Goal: Information Seeking & Learning: Learn about a topic

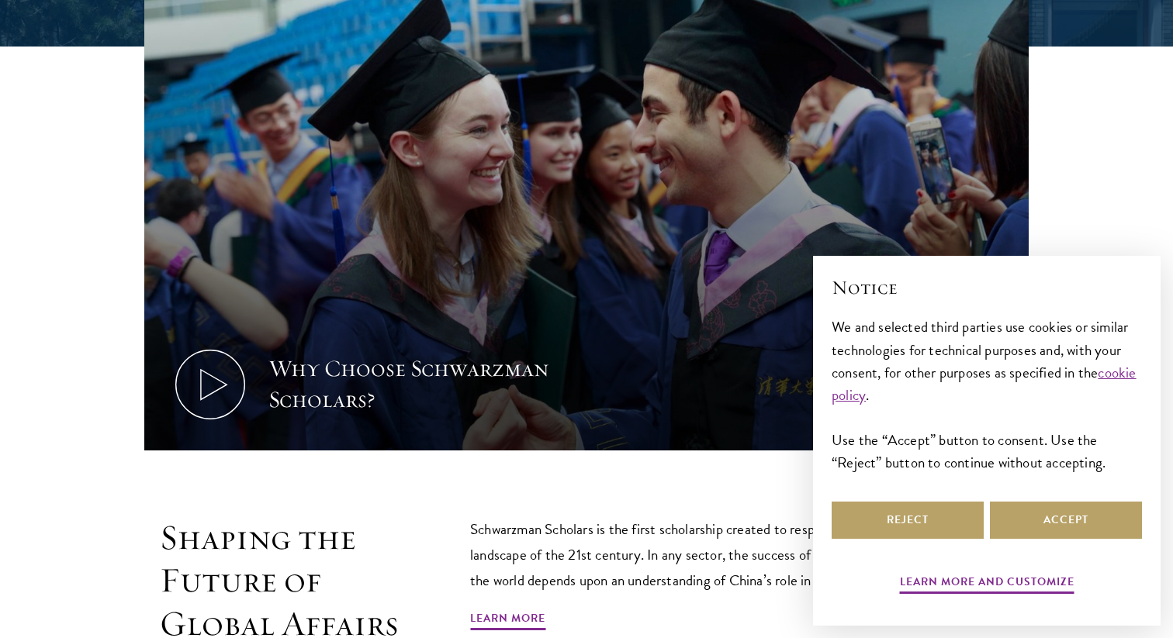
scroll to position [887, 0]
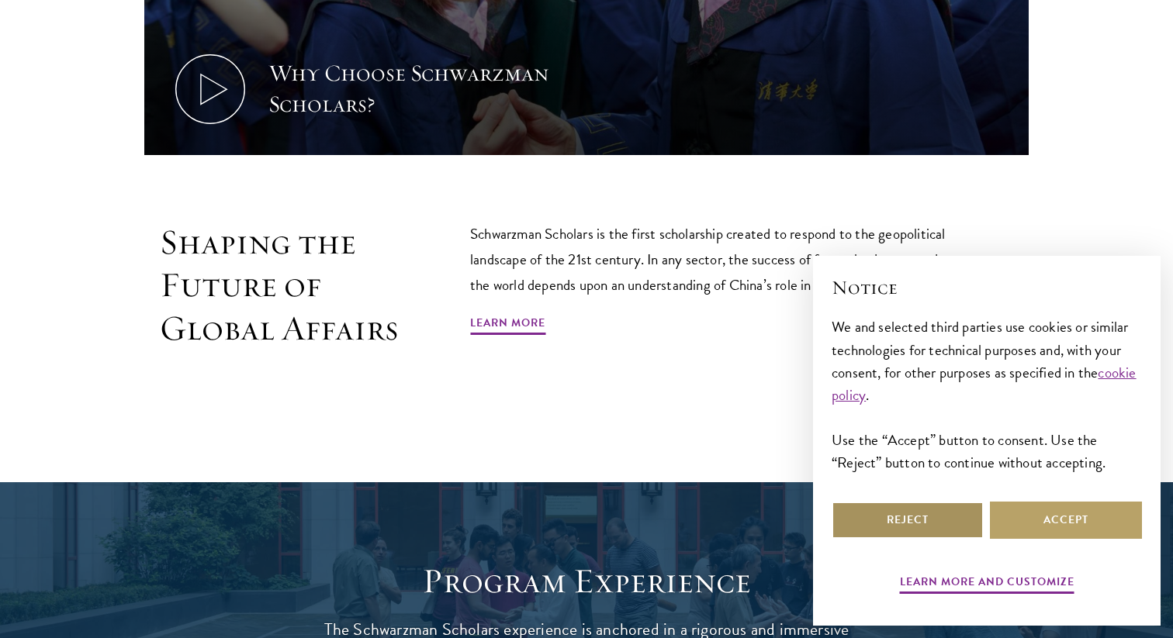
click at [933, 530] on button "Reject" at bounding box center [907, 520] width 152 height 37
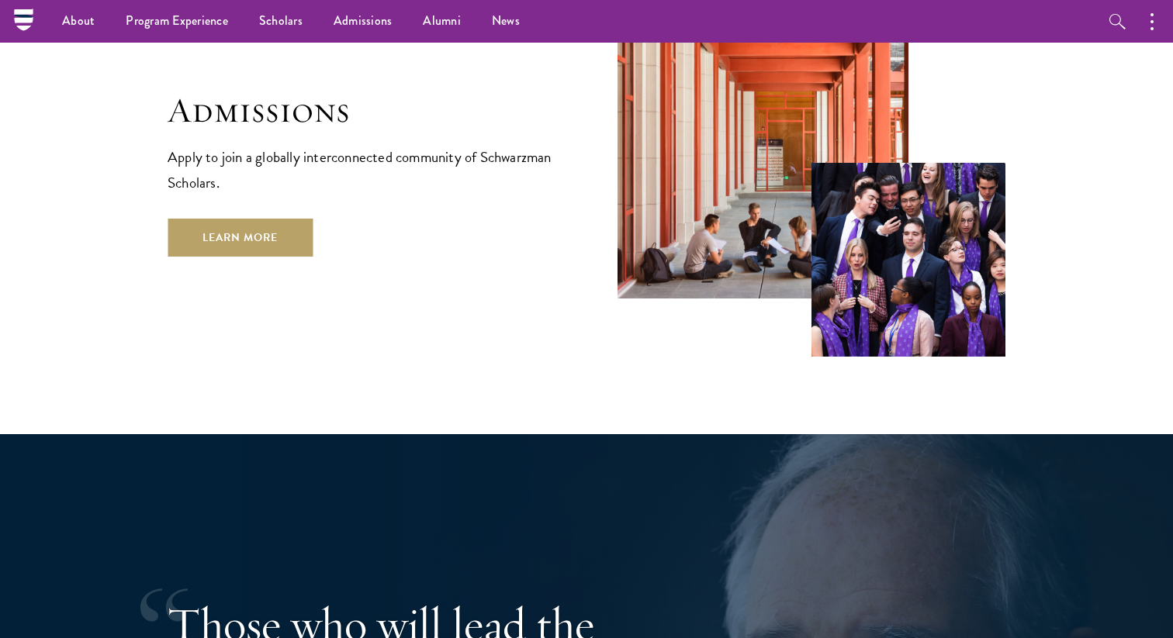
scroll to position [2637, 0]
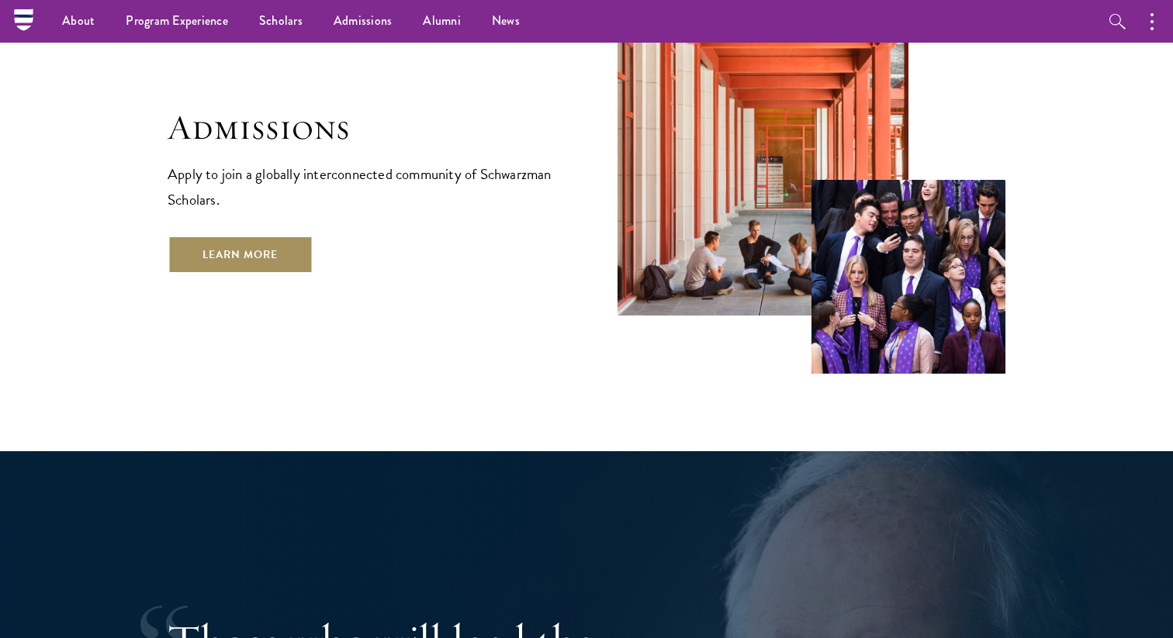
click at [274, 236] on link "Learn More" at bounding box center [240, 254] width 145 height 37
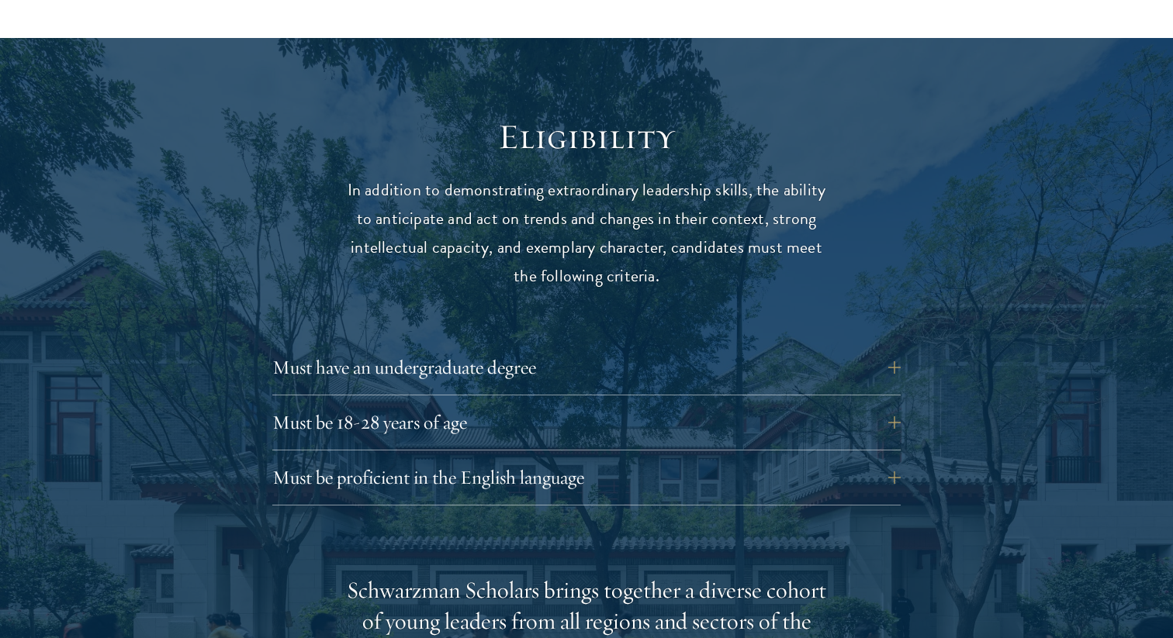
scroll to position [2058, 0]
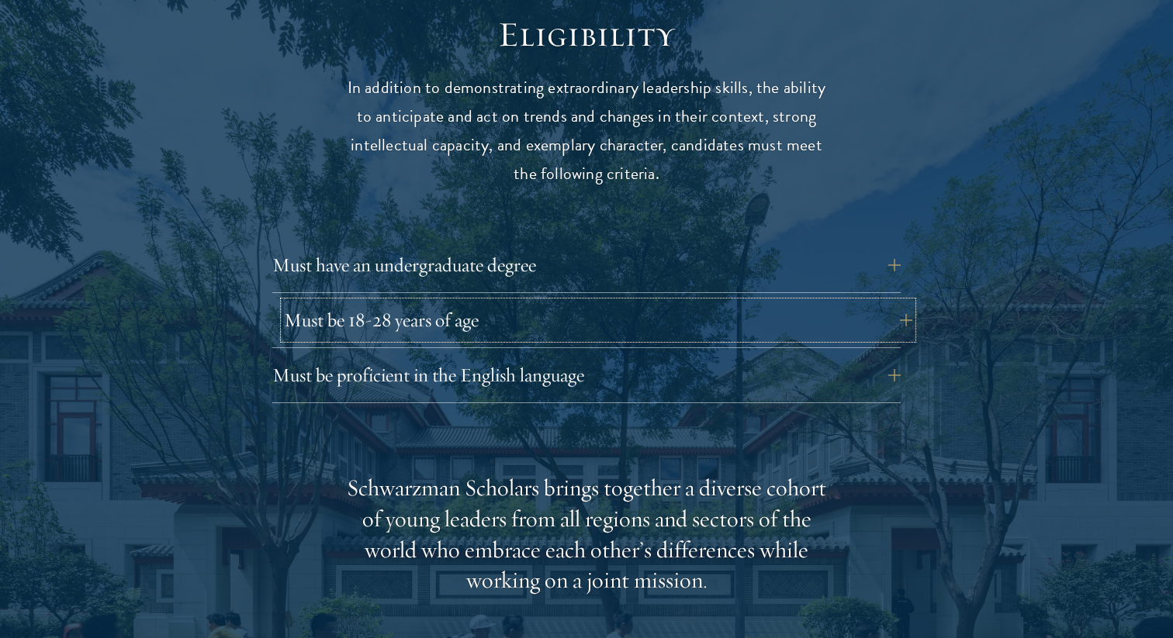
click at [401, 302] on button "Must be 18-28 years of age" at bounding box center [598, 320] width 628 height 37
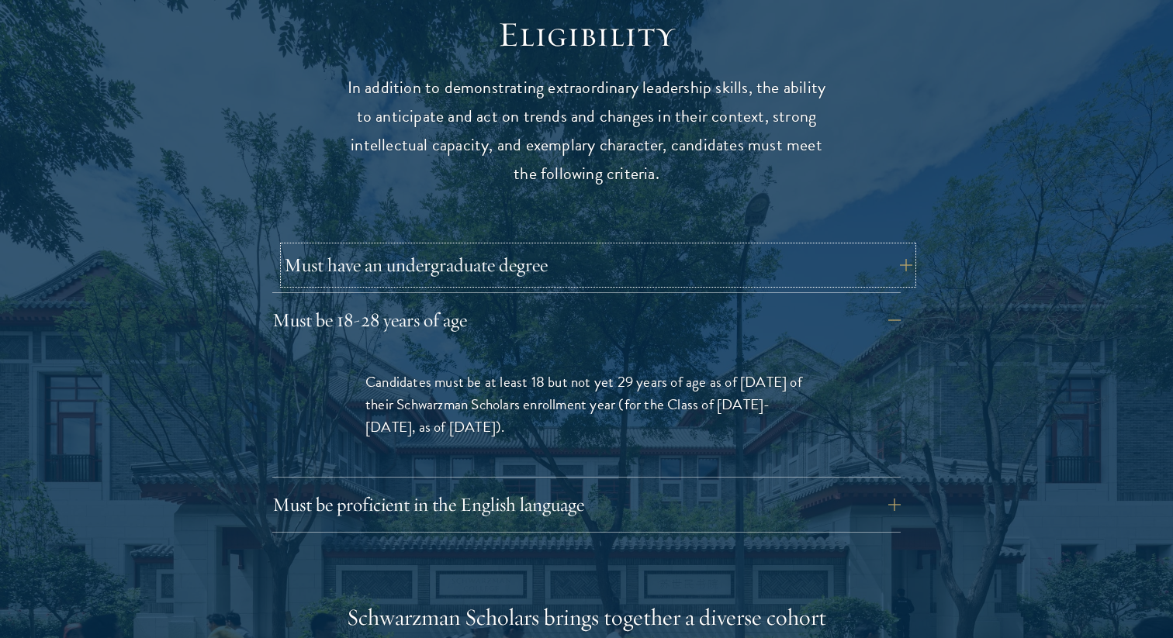
click at [575, 247] on button "Must have an undergraduate degree" at bounding box center [598, 265] width 628 height 37
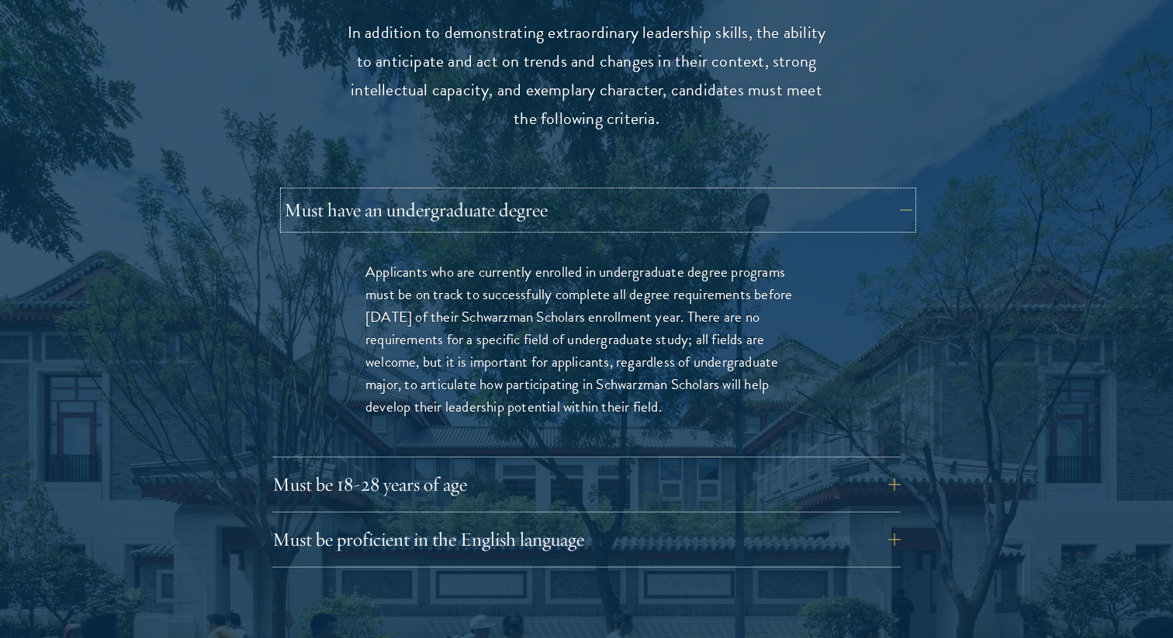
scroll to position [2130, 0]
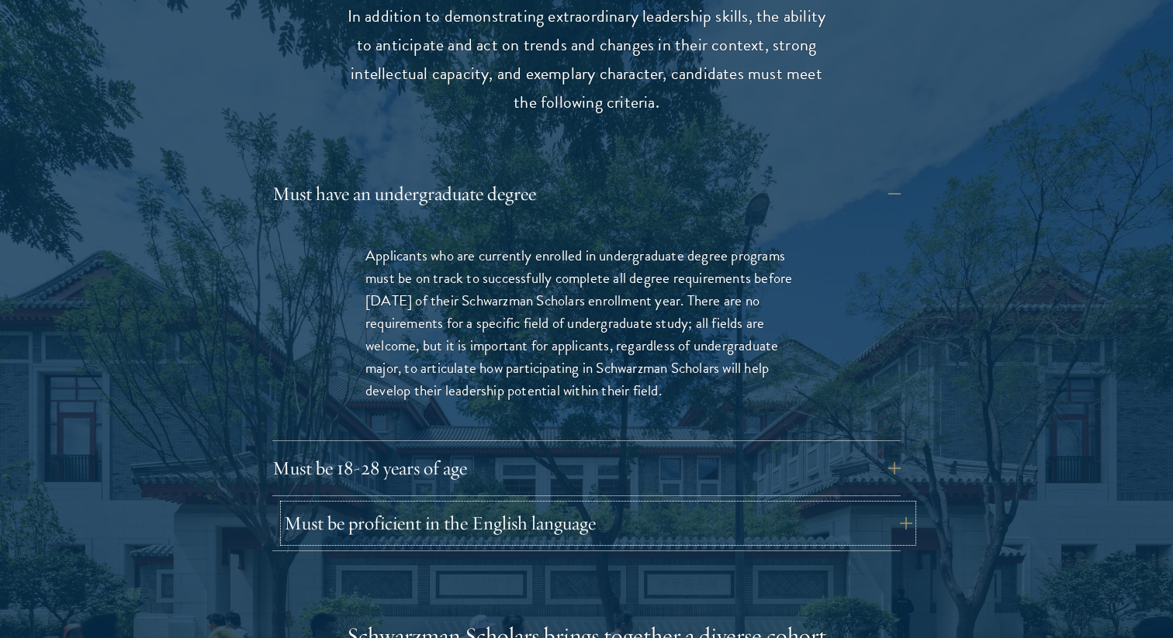
click at [568, 505] on button "Must be proficient in the English language" at bounding box center [598, 523] width 628 height 37
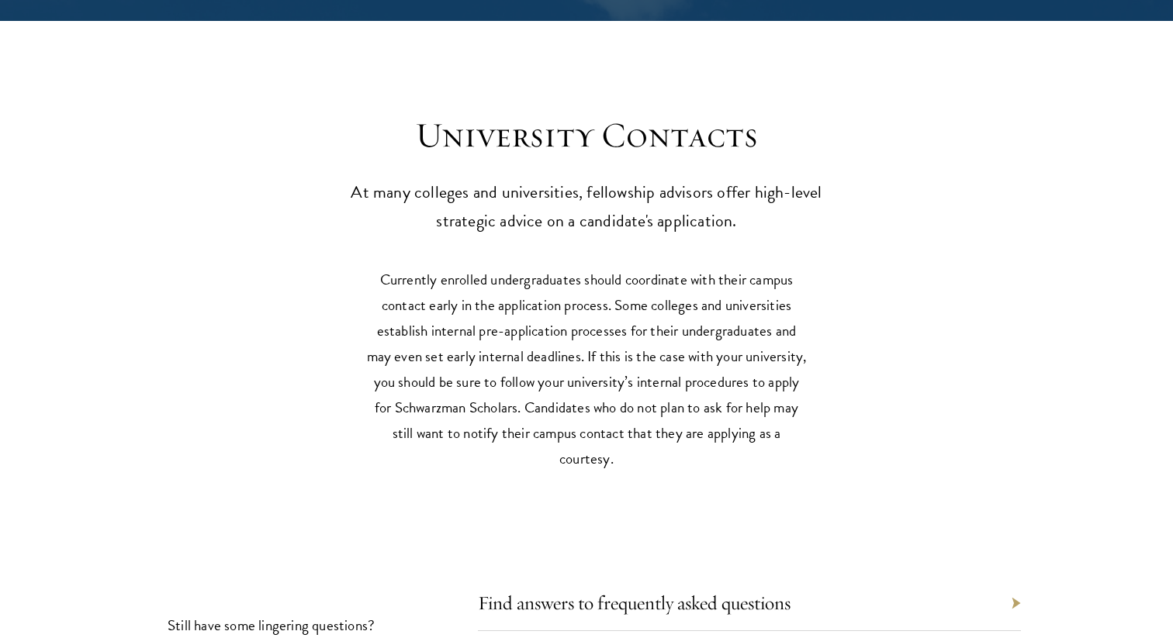
scroll to position [7175, 0]
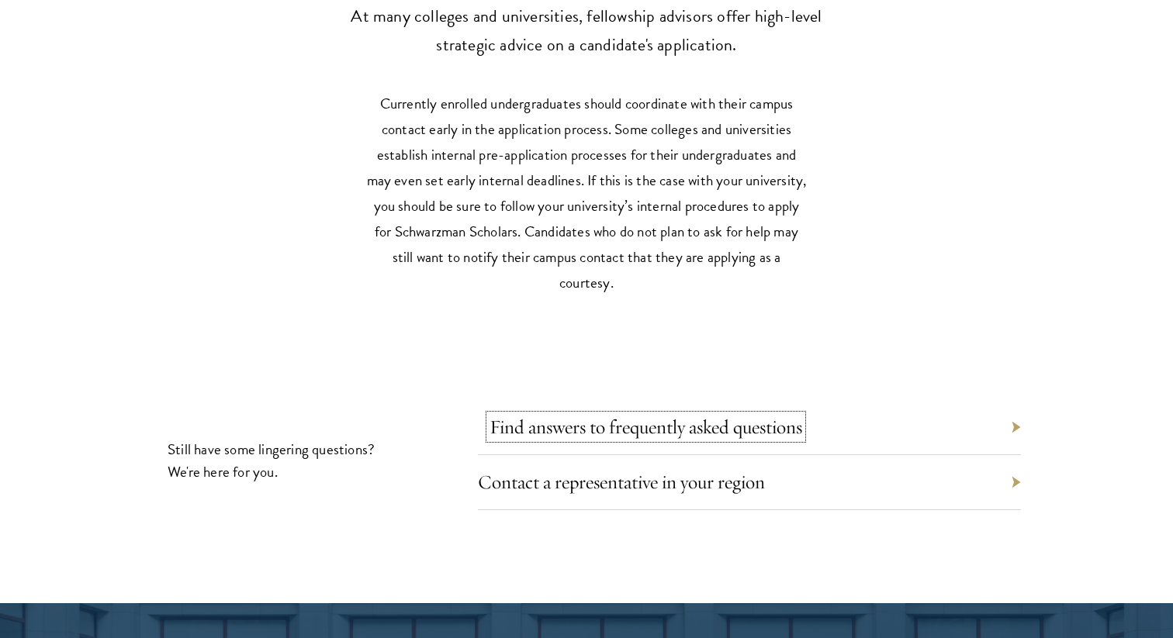
click at [635, 415] on link "Find answers to frequently asked questions" at bounding box center [645, 427] width 313 height 24
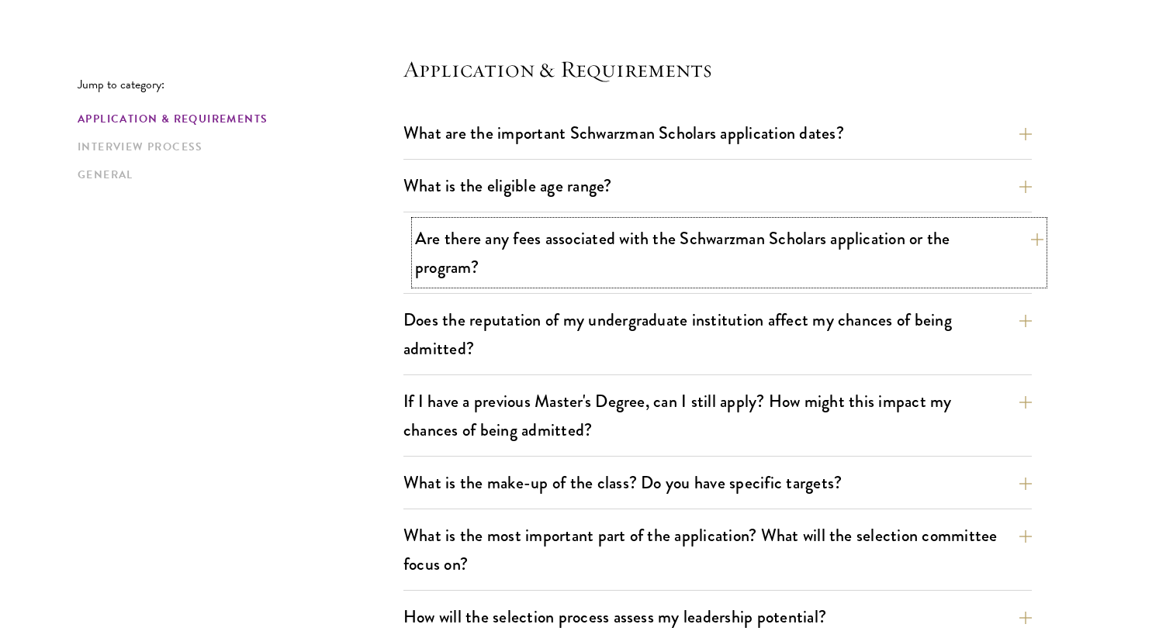
click at [631, 235] on button "Are there any fees associated with the Schwarzman Scholars application or the p…" at bounding box center [729, 253] width 628 height 64
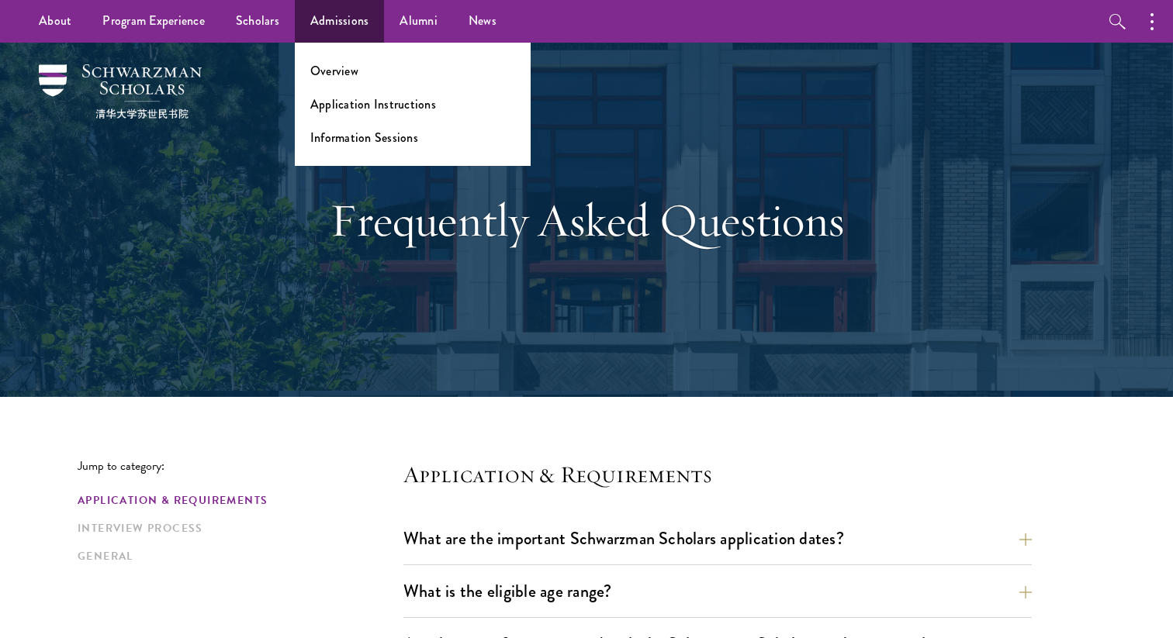
click at [348, 93] on ul "Overview Application Instructions Information Sessions" at bounding box center [413, 104] width 236 height 123
click at [348, 103] on link "Application Instructions" at bounding box center [373, 104] width 126 height 18
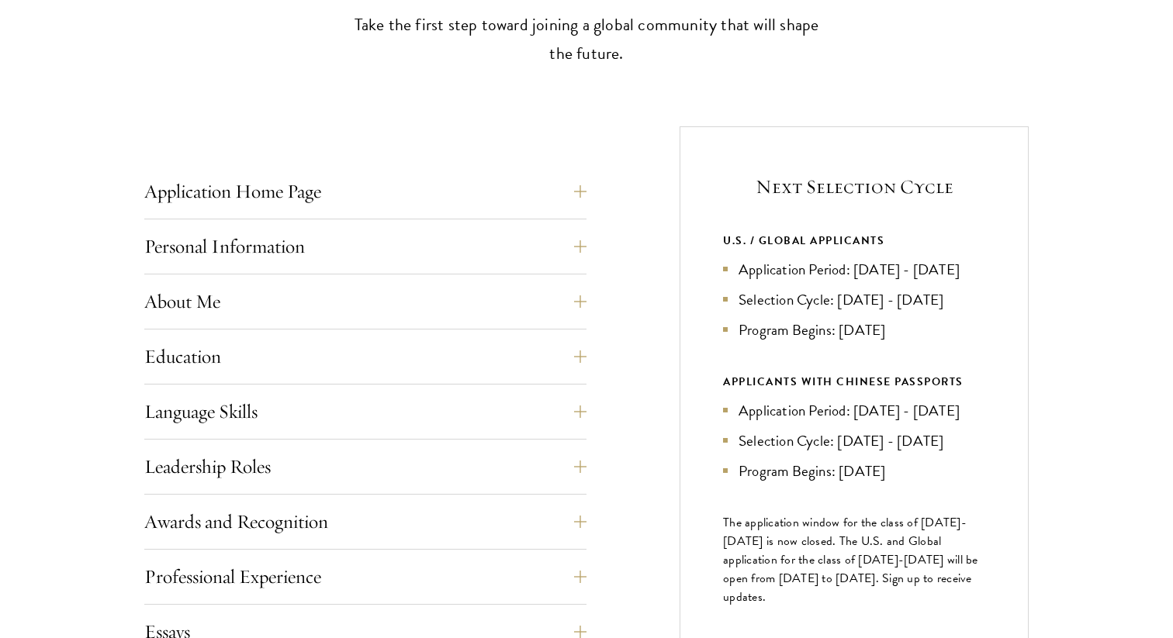
scroll to position [536, 0]
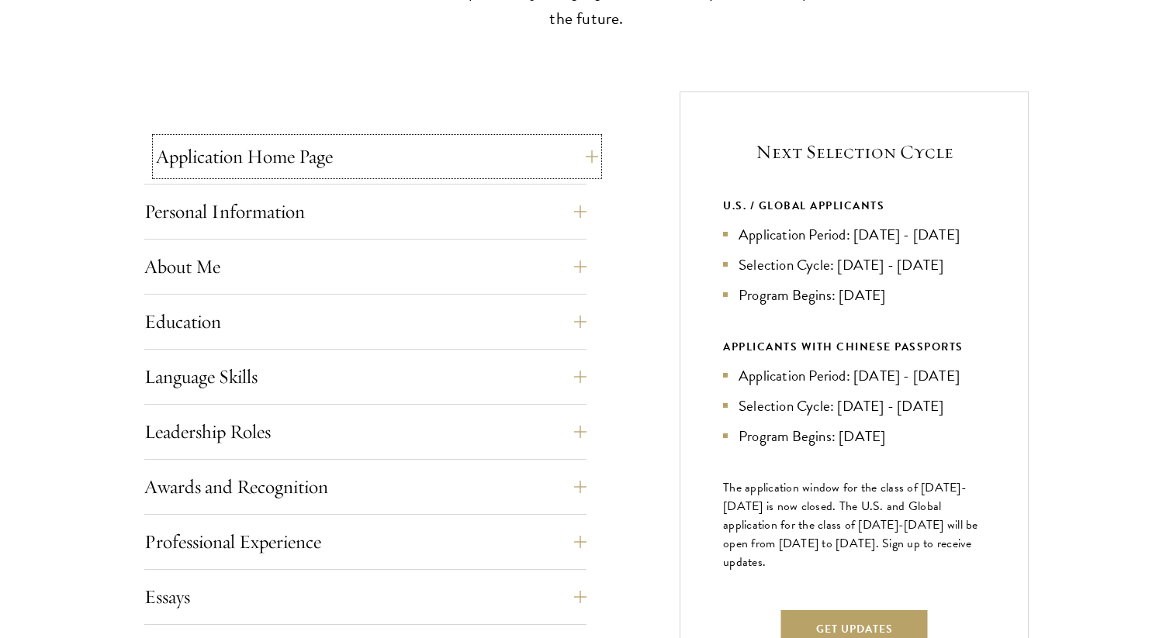
click at [365, 173] on button "Application Home Page" at bounding box center [377, 156] width 442 height 37
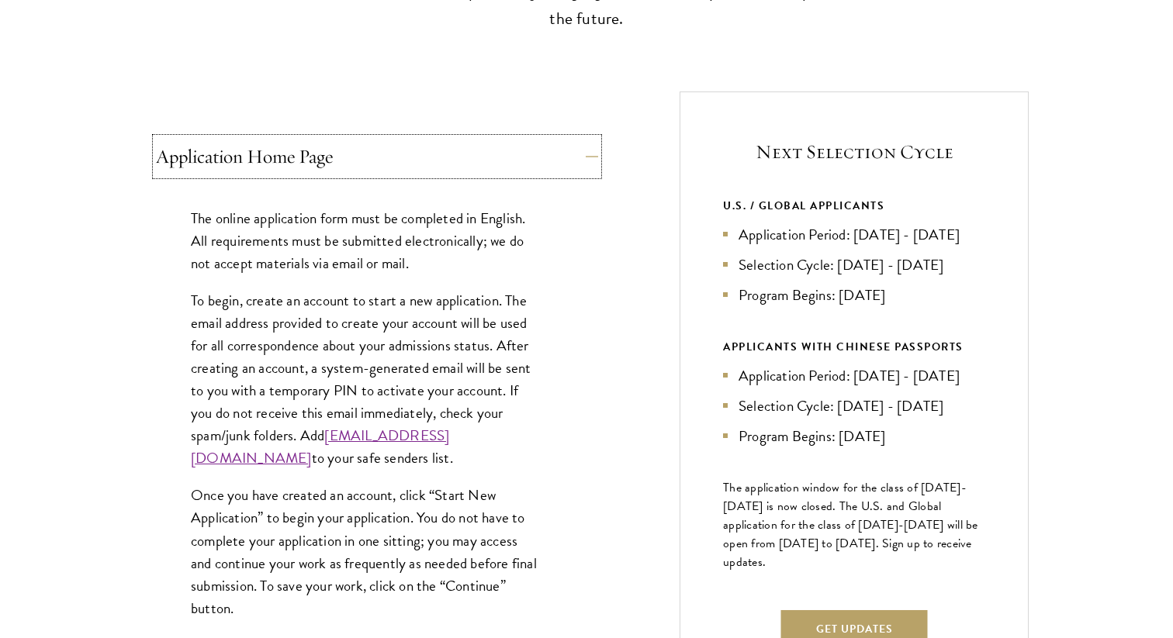
click at [362, 168] on button "Application Home Page" at bounding box center [377, 156] width 442 height 37
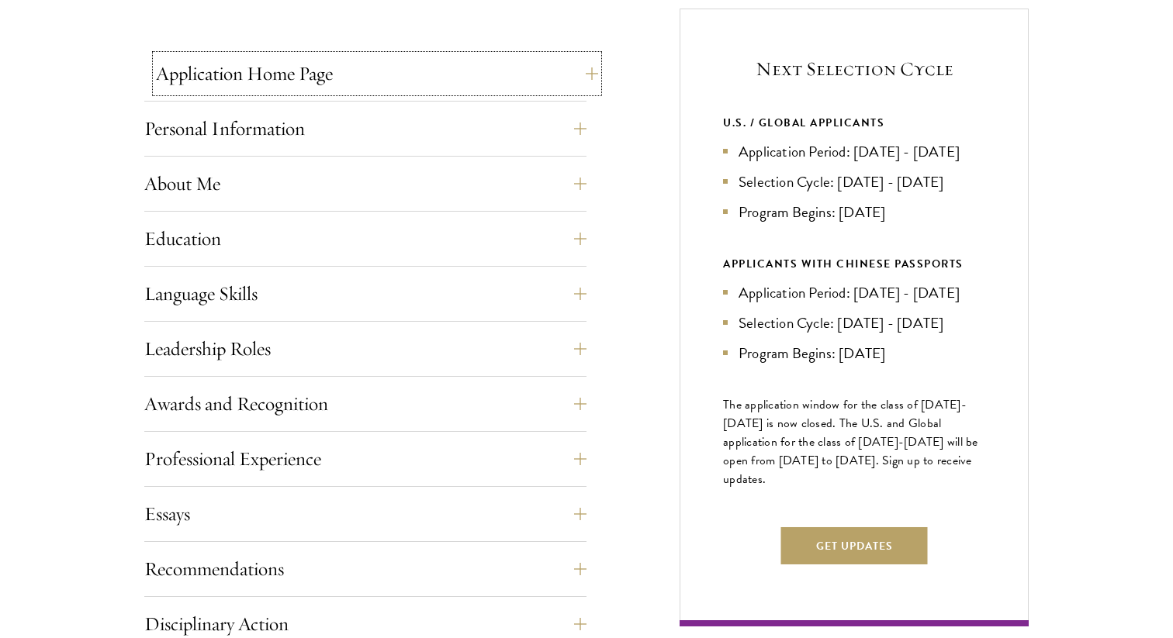
scroll to position [622, 0]
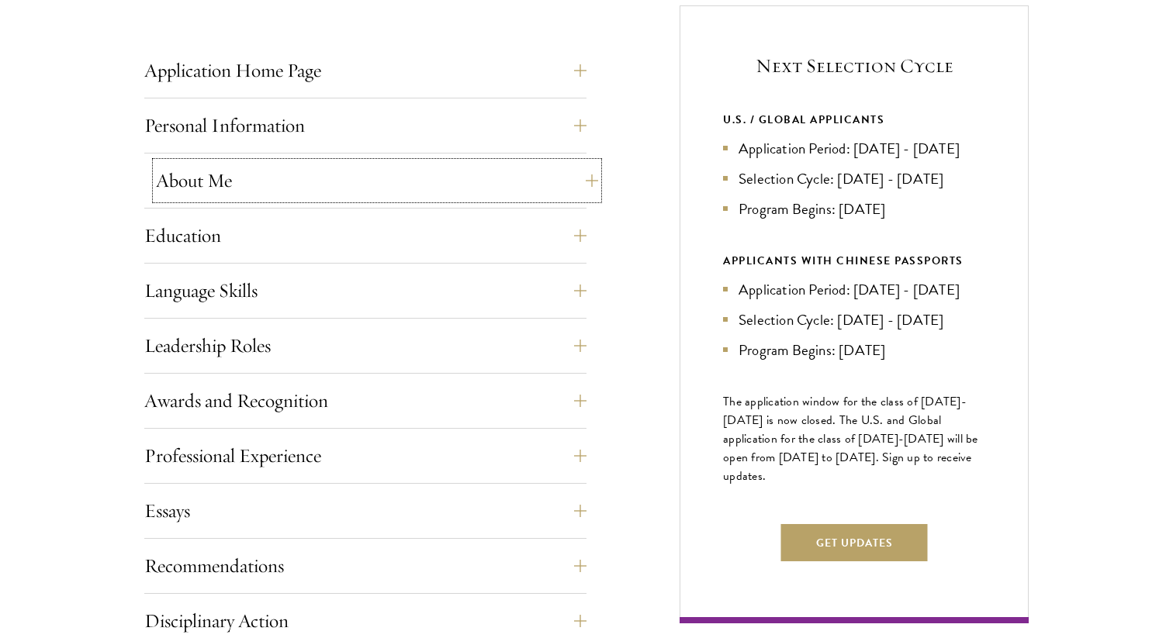
click at [349, 188] on button "About Me" at bounding box center [377, 180] width 442 height 37
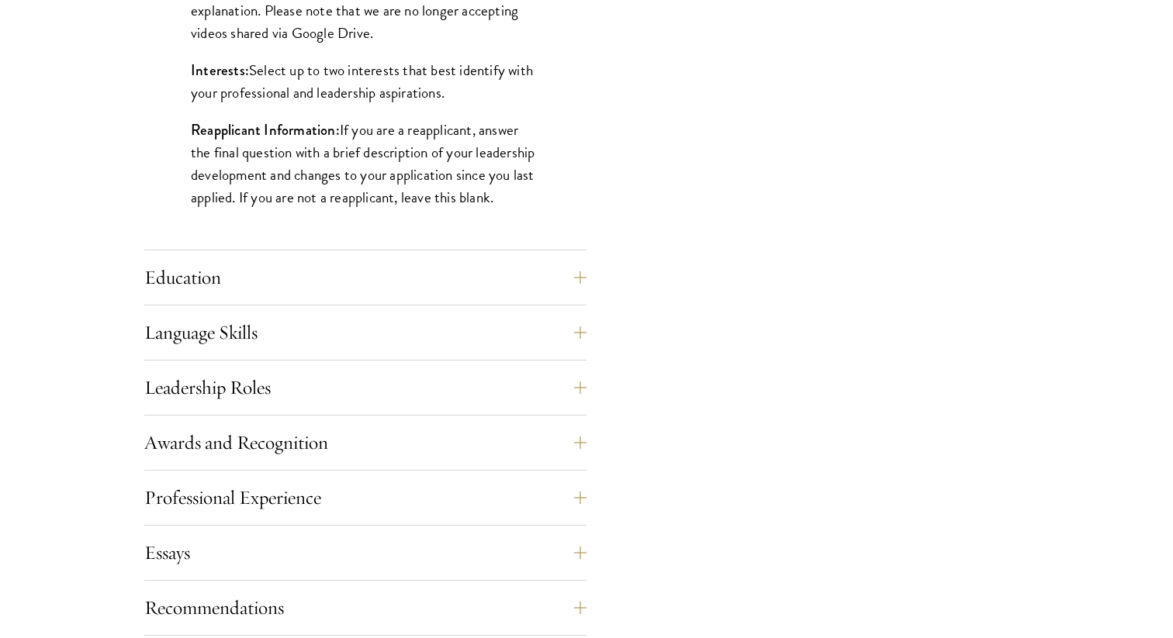
scroll to position [1401, 0]
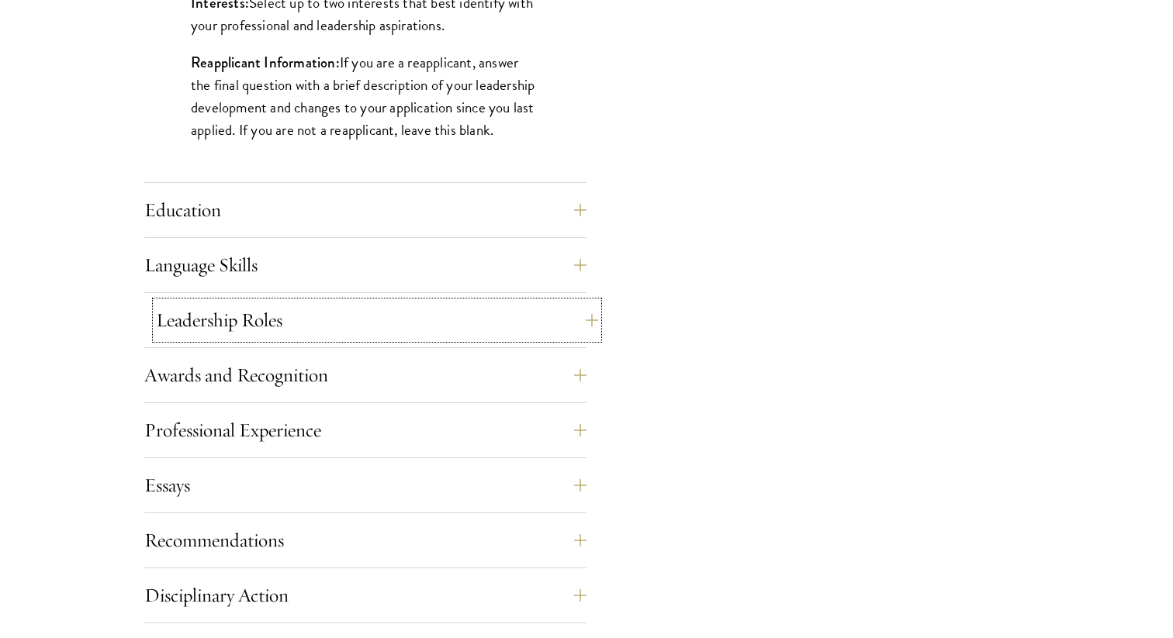
click at [199, 332] on button "Leadership Roles" at bounding box center [377, 320] width 442 height 37
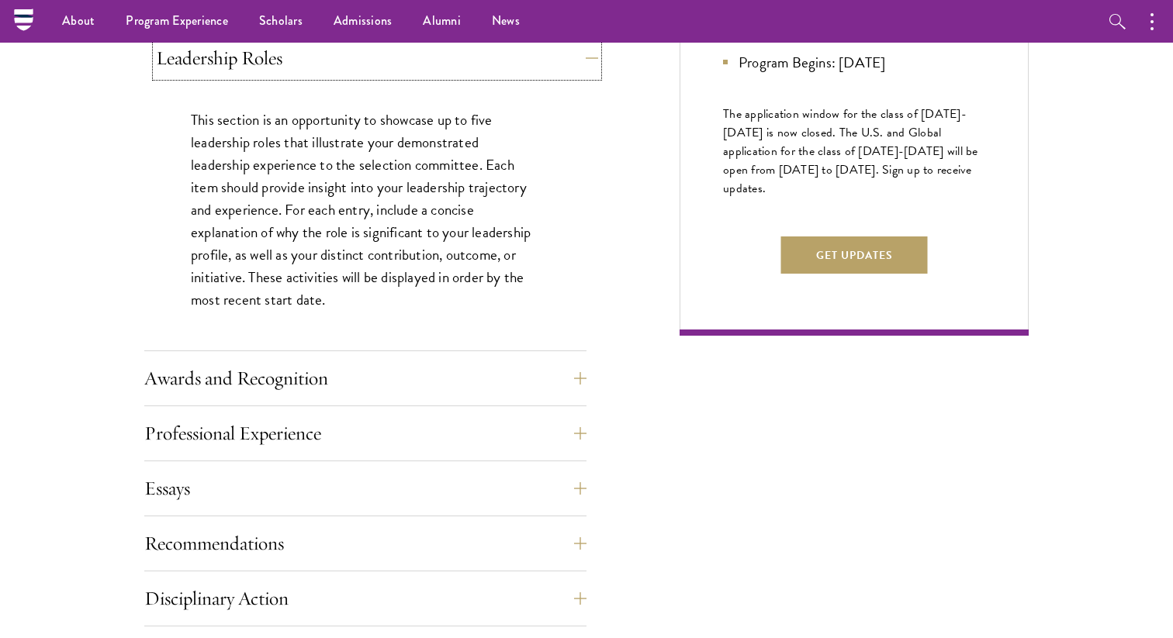
scroll to position [874, 0]
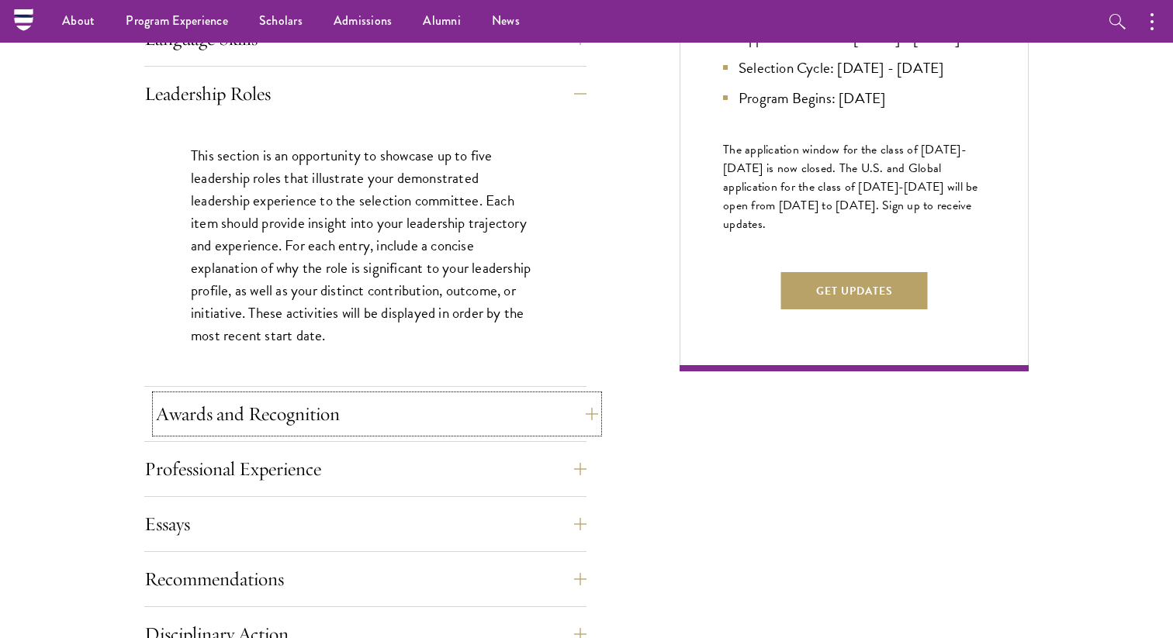
click at [192, 413] on button "Awards and Recognition" at bounding box center [377, 414] width 442 height 37
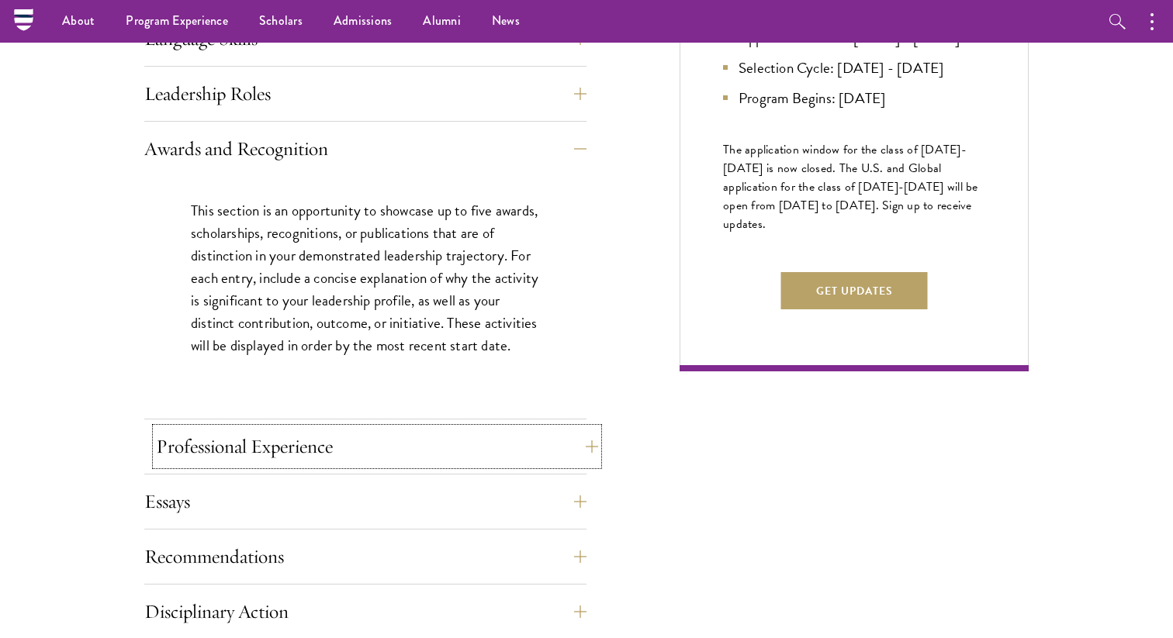
click at [201, 443] on button "Professional Experience" at bounding box center [377, 446] width 442 height 37
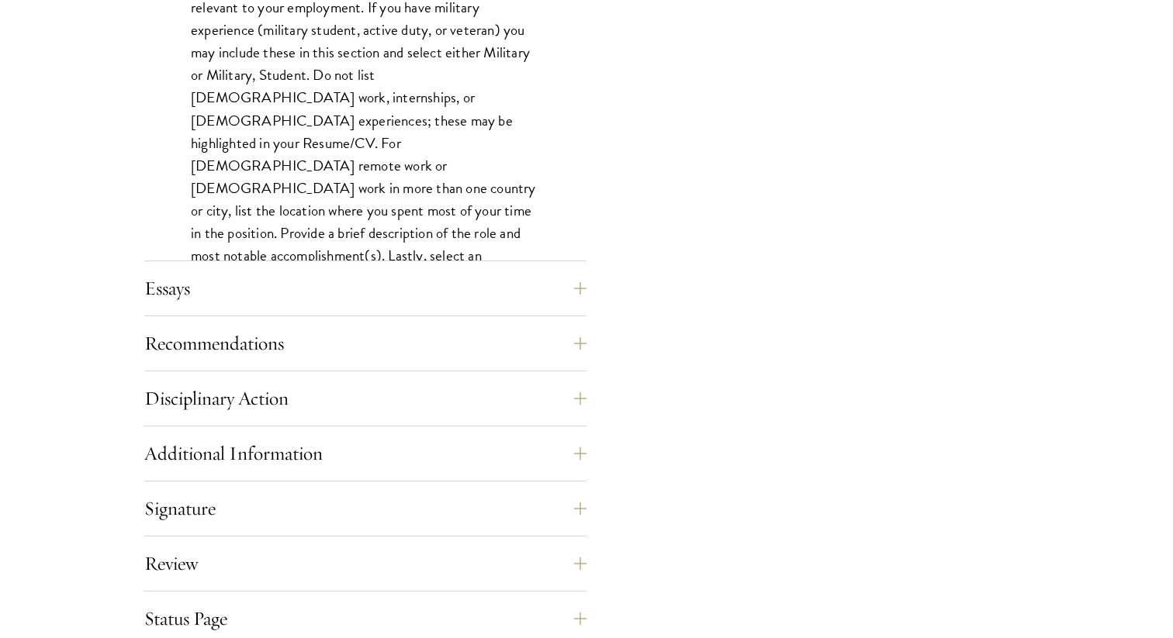
scroll to position [1335, 0]
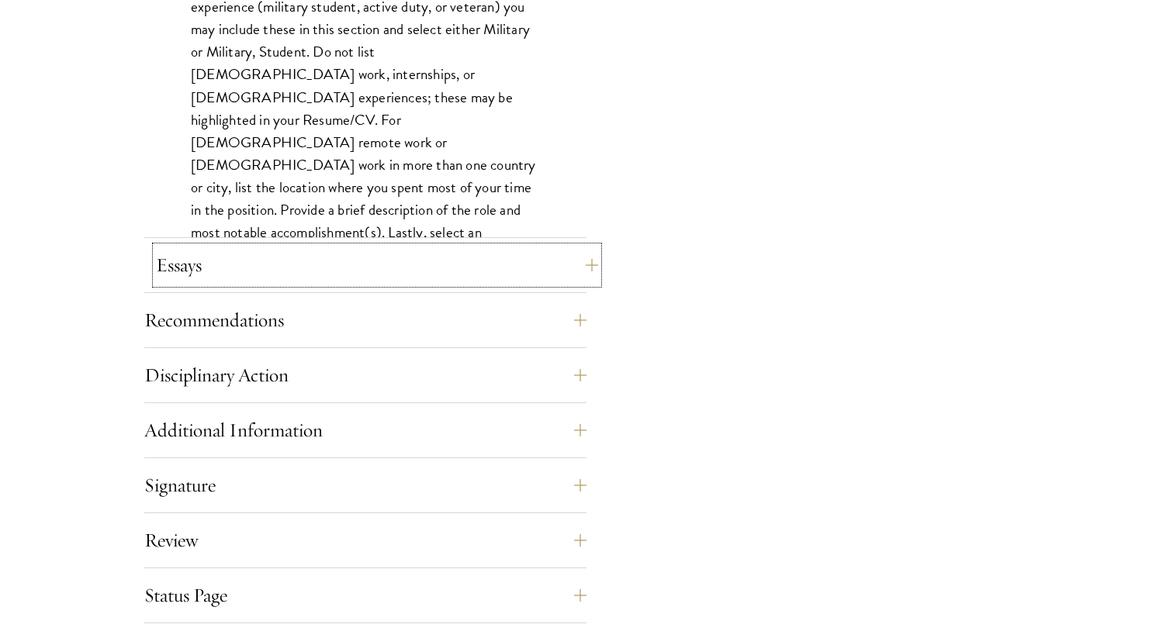
click at [208, 269] on button "Essays" at bounding box center [377, 265] width 442 height 37
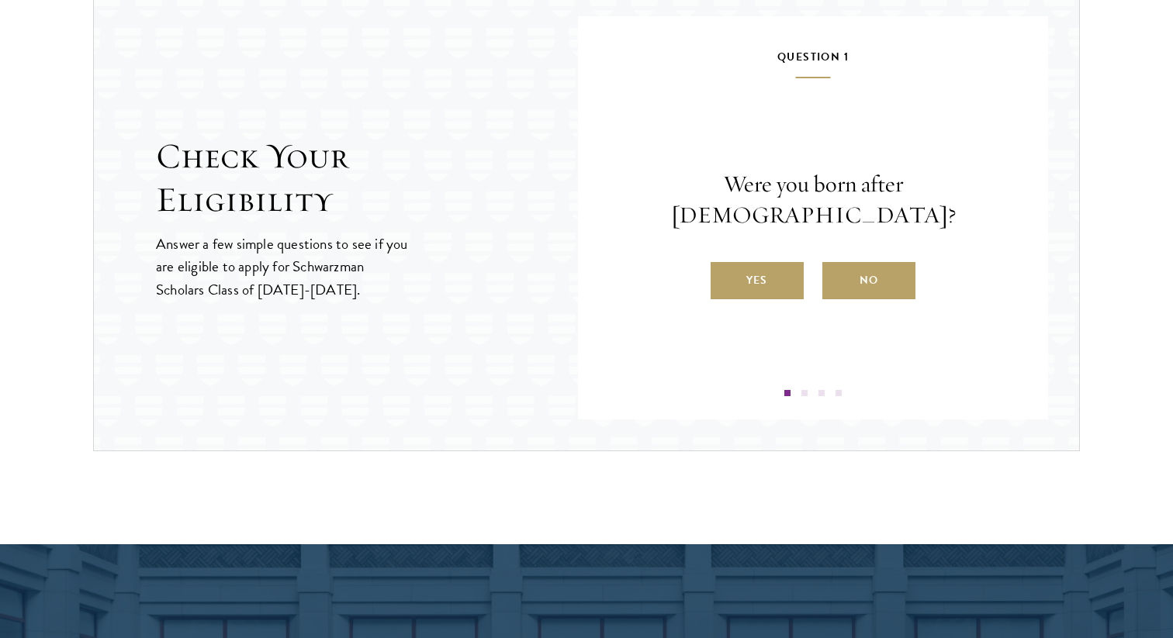
scroll to position [2170, 0]
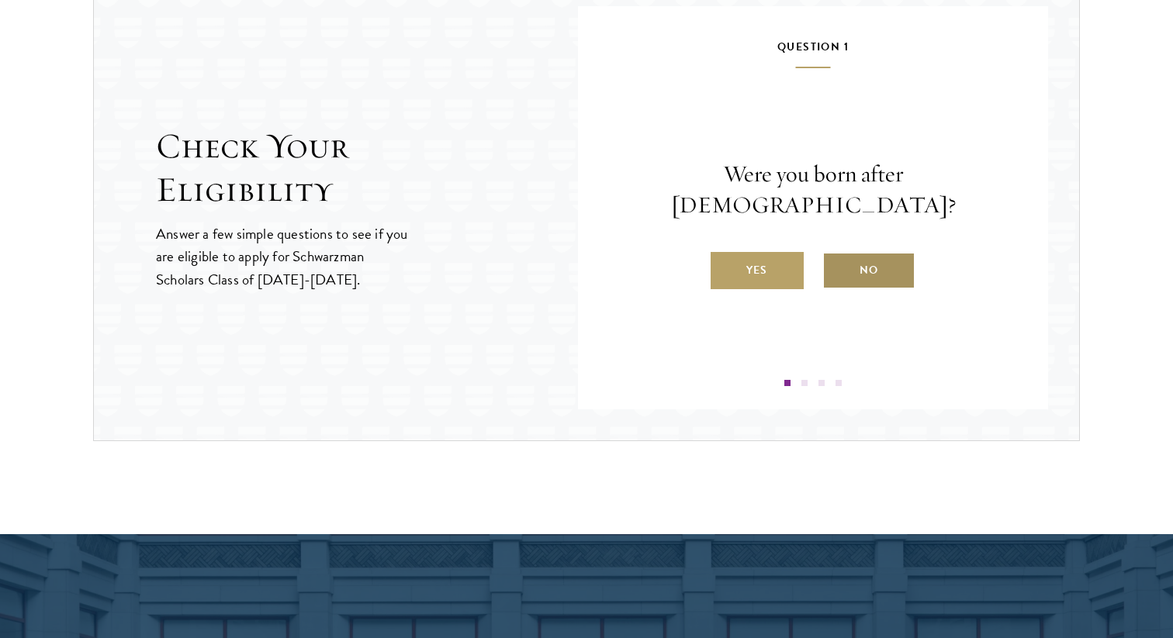
click at [859, 253] on label "No" at bounding box center [868, 270] width 93 height 37
click at [836, 254] on input "No" at bounding box center [829, 261] width 14 height 14
